Goal: Transaction & Acquisition: Subscribe to service/newsletter

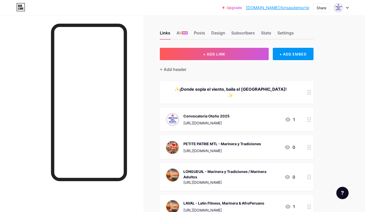
click at [141, 126] on div at bounding box center [72, 121] width 144 height 212
click at [125, 185] on div at bounding box center [89, 125] width 76 height 203
click at [346, 8] on div at bounding box center [341, 7] width 15 height 9
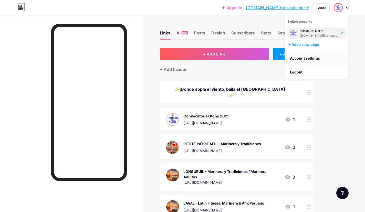
click at [317, 59] on link "Account settings" at bounding box center [317, 58] width 64 height 14
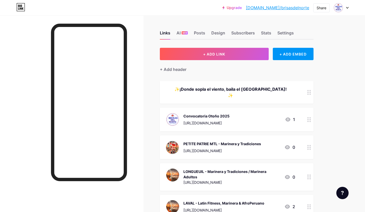
click at [279, 8] on link "[DOMAIN_NAME]/brisasdelnorte" at bounding box center [277, 8] width 63 height 6
click at [346, 8] on div at bounding box center [341, 7] width 15 height 9
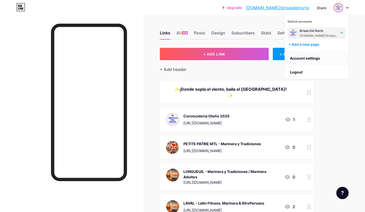
click at [304, 59] on link "Account settings" at bounding box center [317, 58] width 64 height 14
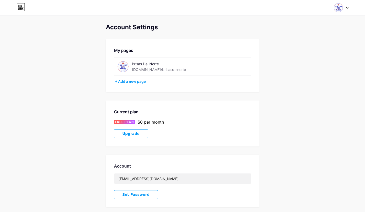
click at [159, 67] on div "[DOMAIN_NAME]/brisasdelnorte" at bounding box center [159, 69] width 54 height 5
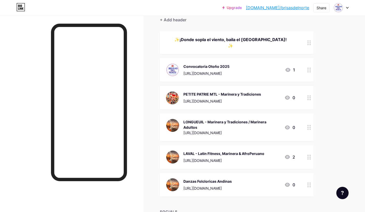
scroll to position [50, 0]
click at [252, 68] on div "Convocatoria Otoño 2025 https://tally.so/r/nrXovl 1" at bounding box center [230, 69] width 129 height 13
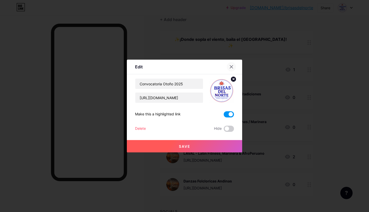
click at [234, 65] on div at bounding box center [231, 66] width 9 height 9
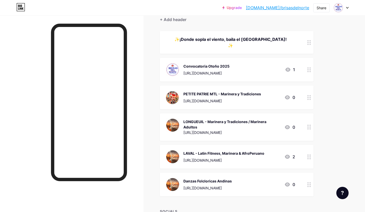
click at [129, 8] on div "Upgrade bio.link/brisas... bio.link/brisasdelnorte Share Switch accounts Brisas…" at bounding box center [182, 7] width 365 height 9
click at [340, 9] on img at bounding box center [339, 8] width 8 height 8
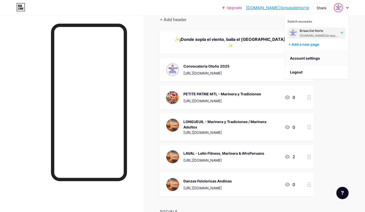
click at [317, 59] on link "Account settings" at bounding box center [317, 58] width 64 height 14
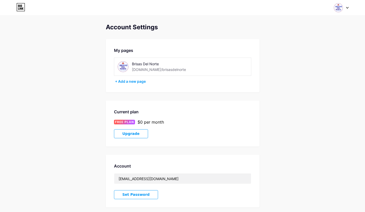
click at [21, 7] on icon at bounding box center [20, 7] width 9 height 8
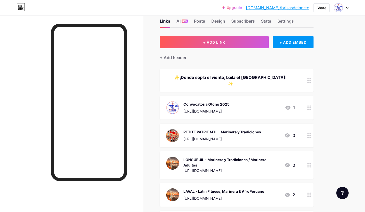
scroll to position [12, 0]
click at [279, 22] on div "Settings" at bounding box center [286, 22] width 16 height 9
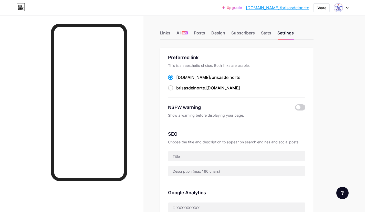
click at [241, 93] on div "Preferred link This is an aesthetic choice. Both links are usable. bio.link/ br…" at bounding box center [236, 76] width 137 height 44
click at [234, 90] on div "brisasdelnorte .bio.link" at bounding box center [236, 88] width 137 height 6
click at [274, 6] on link "[DOMAIN_NAME]/brisasdelnorte" at bounding box center [277, 8] width 63 height 6
click at [343, 8] on img at bounding box center [339, 8] width 8 height 8
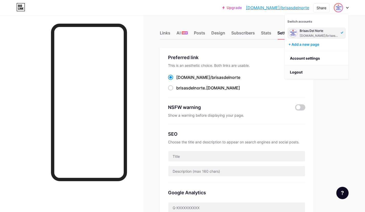
click at [299, 72] on li "Logout" at bounding box center [317, 72] width 64 height 14
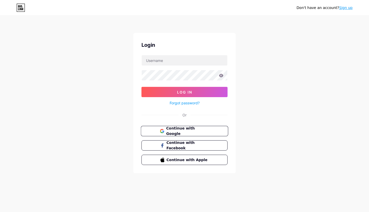
click at [181, 132] on span "Continue with Google" at bounding box center [187, 130] width 43 height 11
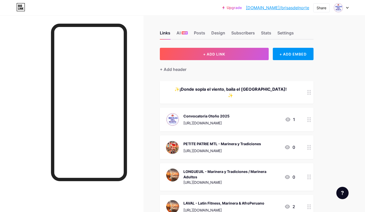
click at [344, 6] on div at bounding box center [341, 7] width 15 height 9
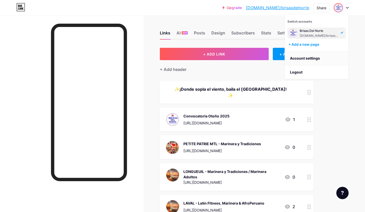
click at [303, 58] on link "Account settings" at bounding box center [317, 58] width 64 height 14
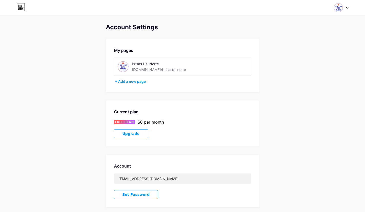
click at [171, 65] on div "Brisas Del Norte" at bounding box center [168, 63] width 73 height 5
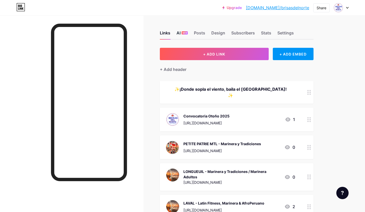
click at [181, 32] on div "AI NEW" at bounding box center [182, 34] width 11 height 9
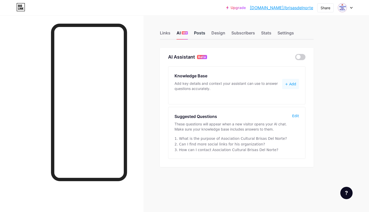
click at [198, 32] on div "Posts" at bounding box center [199, 34] width 11 height 9
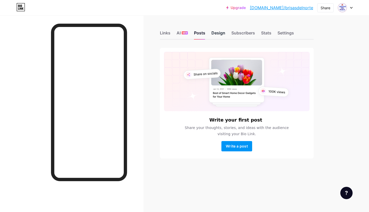
click at [216, 33] on div "Design" at bounding box center [219, 34] width 14 height 9
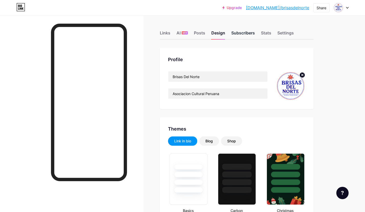
click at [243, 31] on div "Subscribers" at bounding box center [244, 34] width 24 height 9
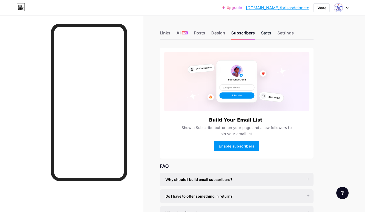
click at [264, 35] on div "Stats" at bounding box center [266, 34] width 10 height 9
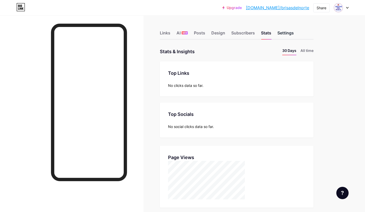
click at [282, 33] on div "Settings" at bounding box center [286, 34] width 16 height 9
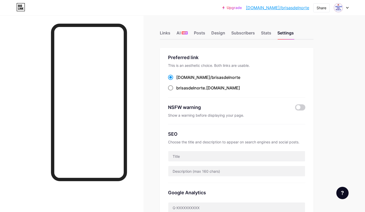
click at [170, 88] on span at bounding box center [170, 87] width 5 height 5
click at [176, 91] on input "brisasdelnorte .bio.link" at bounding box center [177, 92] width 3 height 3
radio input "true"
click at [171, 77] on span at bounding box center [170, 77] width 5 height 5
click at [176, 80] on input "bio.link/ brisasdelnorte" at bounding box center [177, 81] width 3 height 3
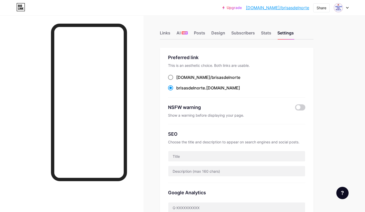
radio input "true"
click at [171, 89] on span at bounding box center [170, 87] width 5 height 5
click at [176, 91] on input "brisasdelnorte .bio.link" at bounding box center [177, 92] width 3 height 3
radio input "true"
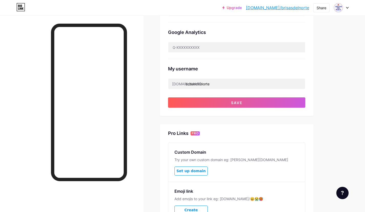
scroll to position [160, 0]
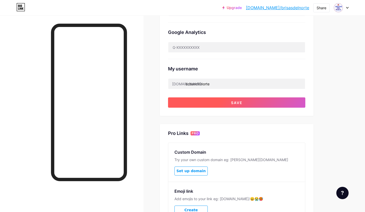
click at [237, 104] on button "Save" at bounding box center [236, 102] width 137 height 10
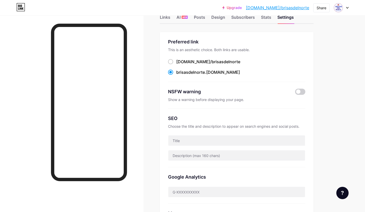
scroll to position [0, 0]
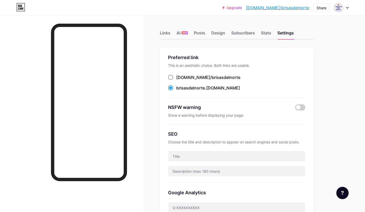
click at [171, 79] on span at bounding box center [170, 77] width 5 height 5
click at [176, 80] on input "bio.link/ brisasdelnorte" at bounding box center [177, 81] width 3 height 3
radio input "true"
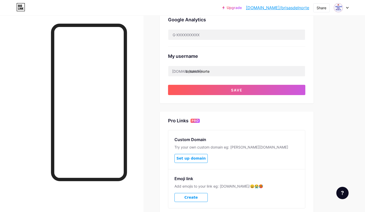
scroll to position [212, 0]
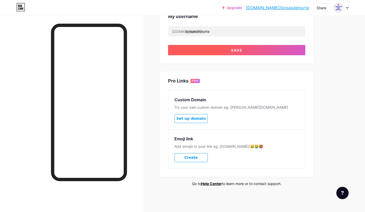
click at [238, 48] on span "Save" at bounding box center [237, 50] width 12 height 4
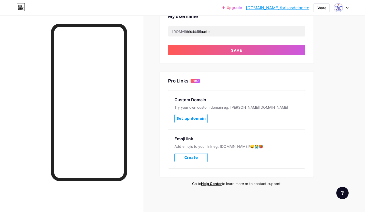
click at [286, 6] on link "[DOMAIN_NAME]/brisasdelnorte" at bounding box center [277, 8] width 63 height 6
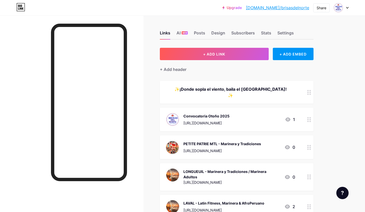
click at [242, 8] on link "Upgrade" at bounding box center [232, 8] width 19 height 4
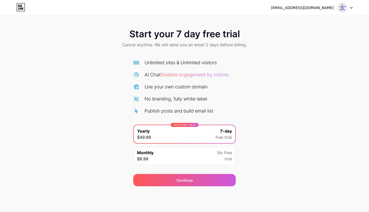
click at [171, 132] on div "LIMITED TIME : 50% off Yearly $49.99 7-day free trial" at bounding box center [185, 134] width 102 height 18
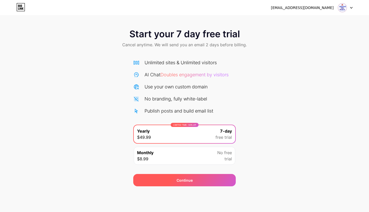
click at [176, 175] on div "Continue" at bounding box center [184, 180] width 103 height 12
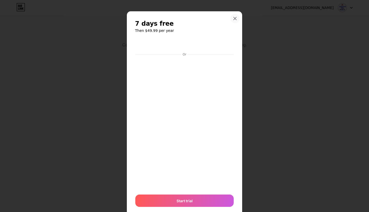
click at [231, 17] on div at bounding box center [234, 18] width 9 height 9
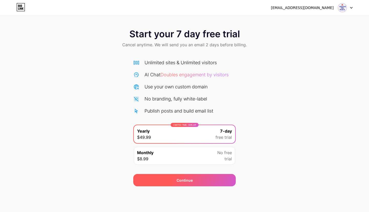
click at [194, 176] on div "Continue" at bounding box center [184, 180] width 103 height 12
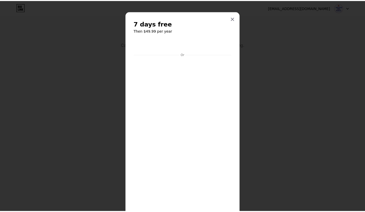
scroll to position [103, 0]
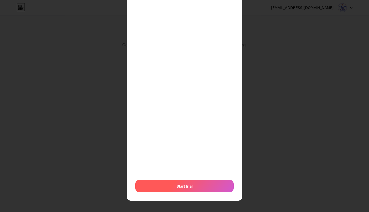
click at [187, 185] on span "Start trial" at bounding box center [185, 185] width 16 height 5
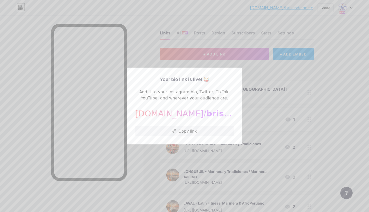
click at [336, 78] on div at bounding box center [184, 106] width 369 height 212
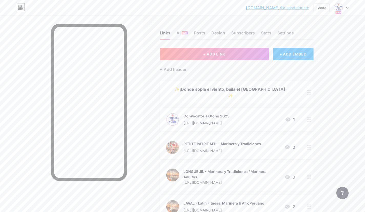
click at [284, 7] on link "[DOMAIN_NAME]/brisasdelnorte" at bounding box center [277, 8] width 63 height 6
